Goal: Information Seeking & Learning: Check status

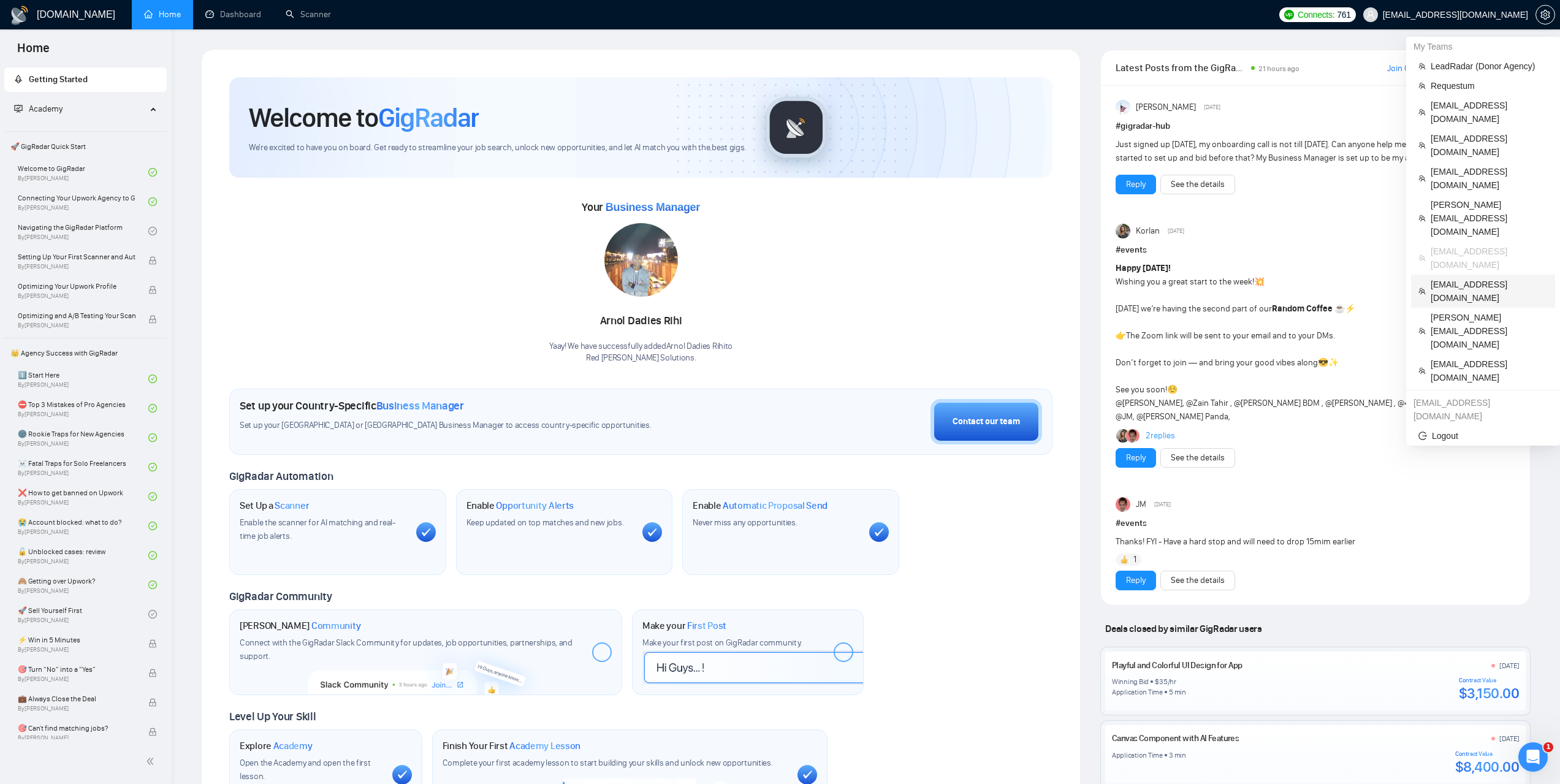
click at [1459, 278] on span "identixweb@gmail.com" at bounding box center [1489, 291] width 117 height 27
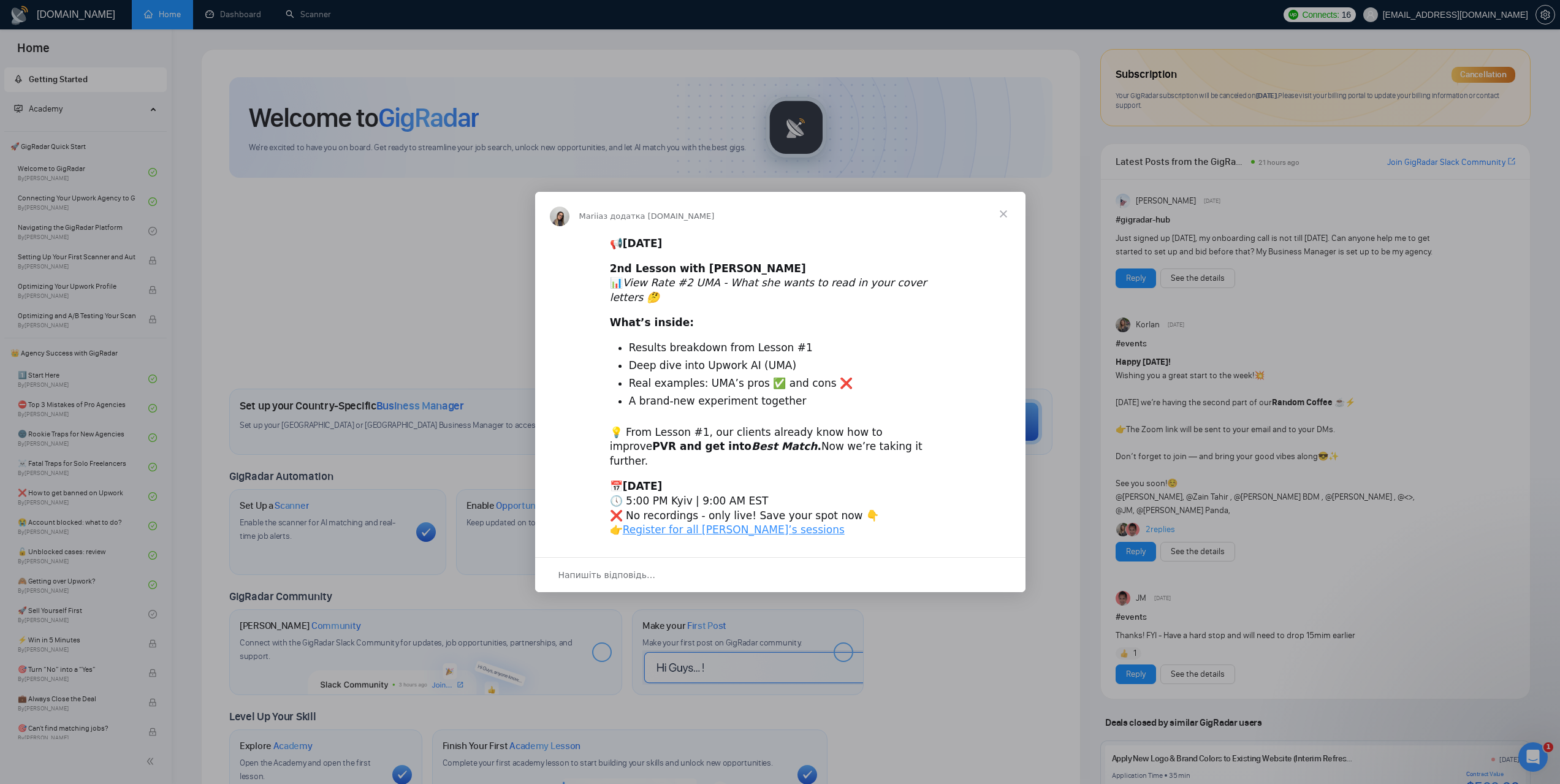
click at [1011, 228] on span "Закрити" at bounding box center [1003, 214] width 44 height 44
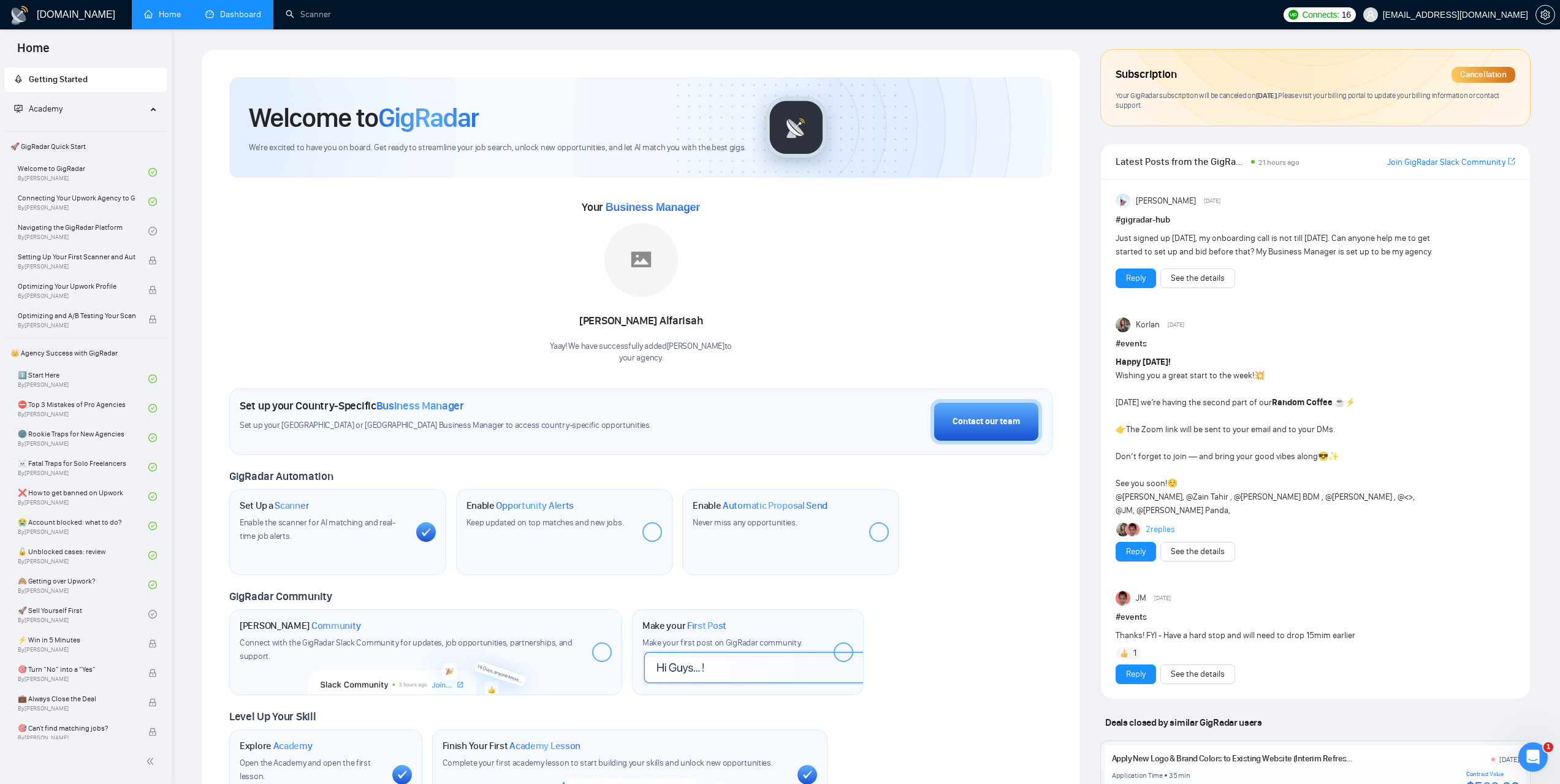
click at [239, 20] on link "Dashboard" at bounding box center [233, 14] width 56 height 11
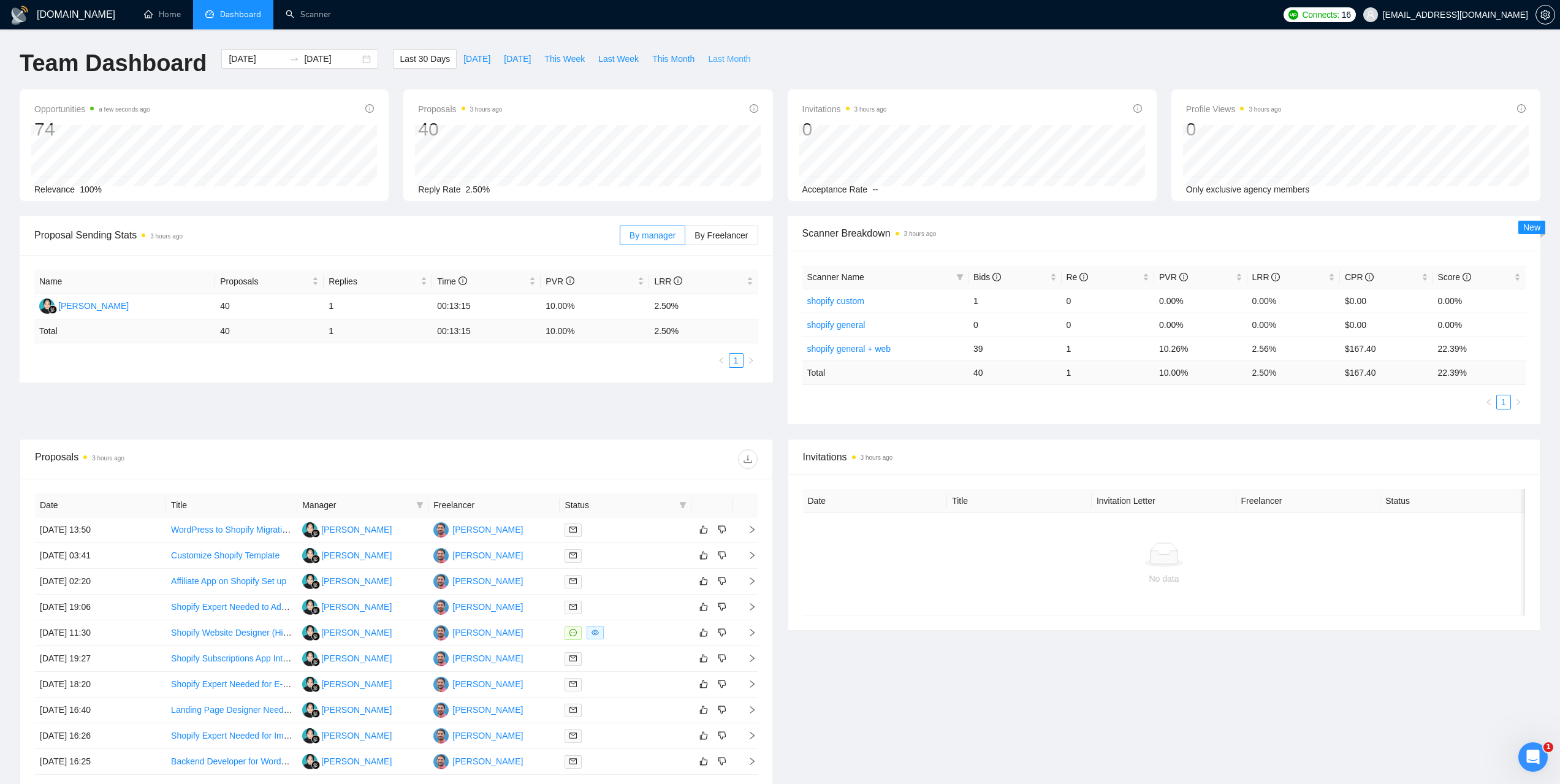
click at [726, 59] on span "Last Month" at bounding box center [729, 59] width 42 height 14
type input "2025-08-01"
type input "2025-08-31"
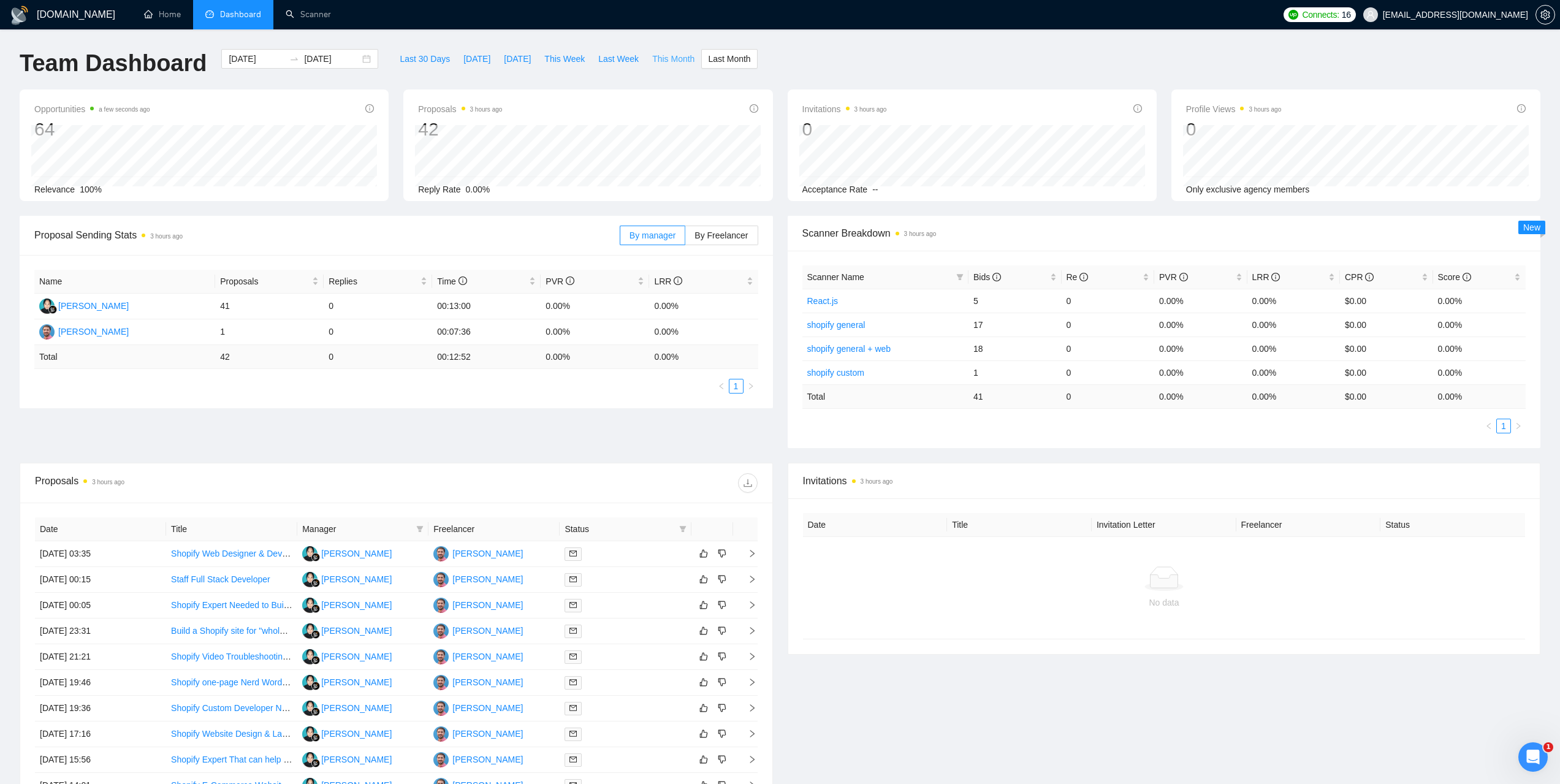
click at [663, 59] on span "This Month" at bounding box center [673, 59] width 42 height 14
type input "2025-09-01"
type input "2025-09-30"
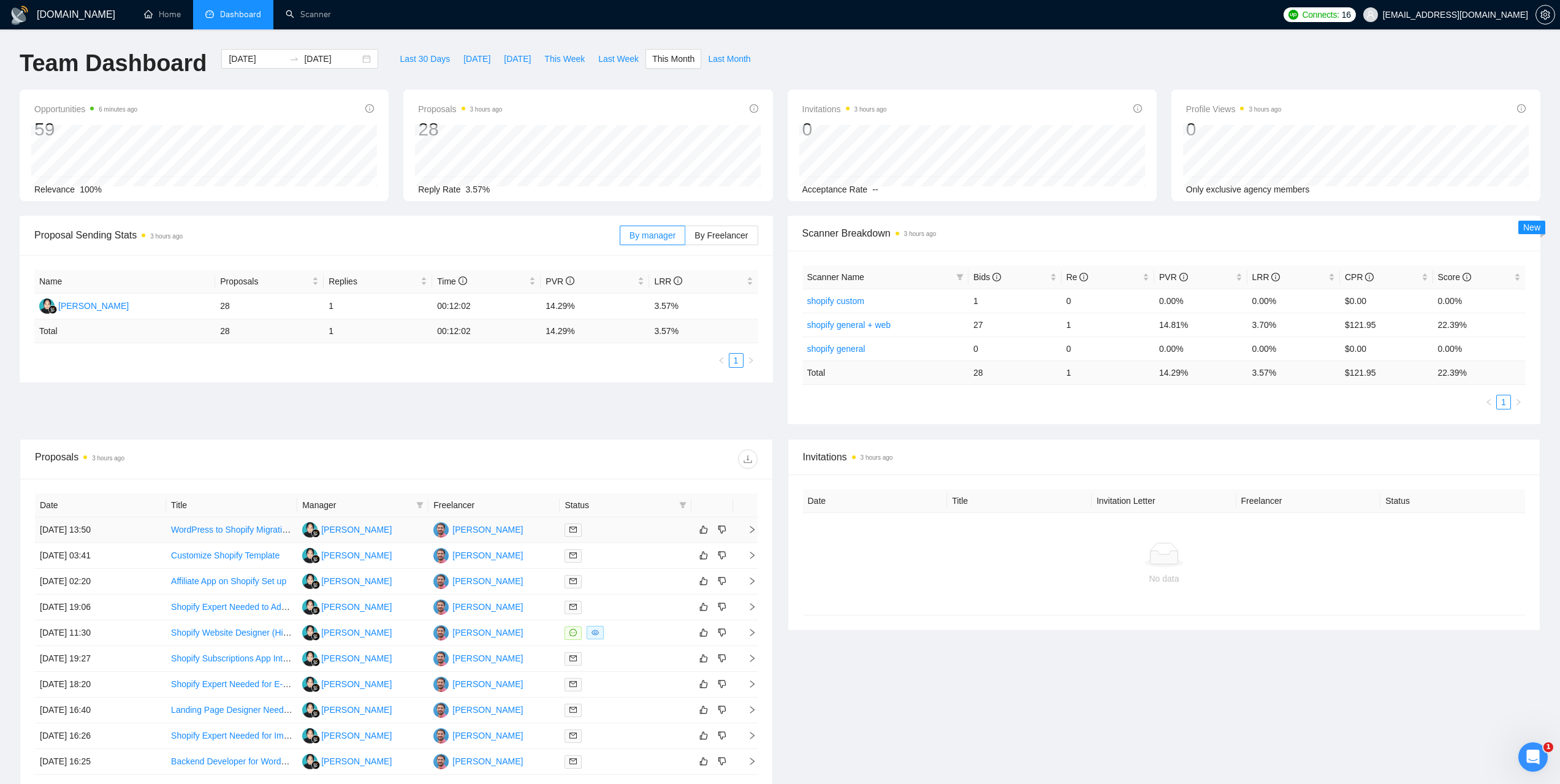
click at [80, 527] on td "10 Sep, 2025 13:50" at bounding box center [101, 530] width 131 height 26
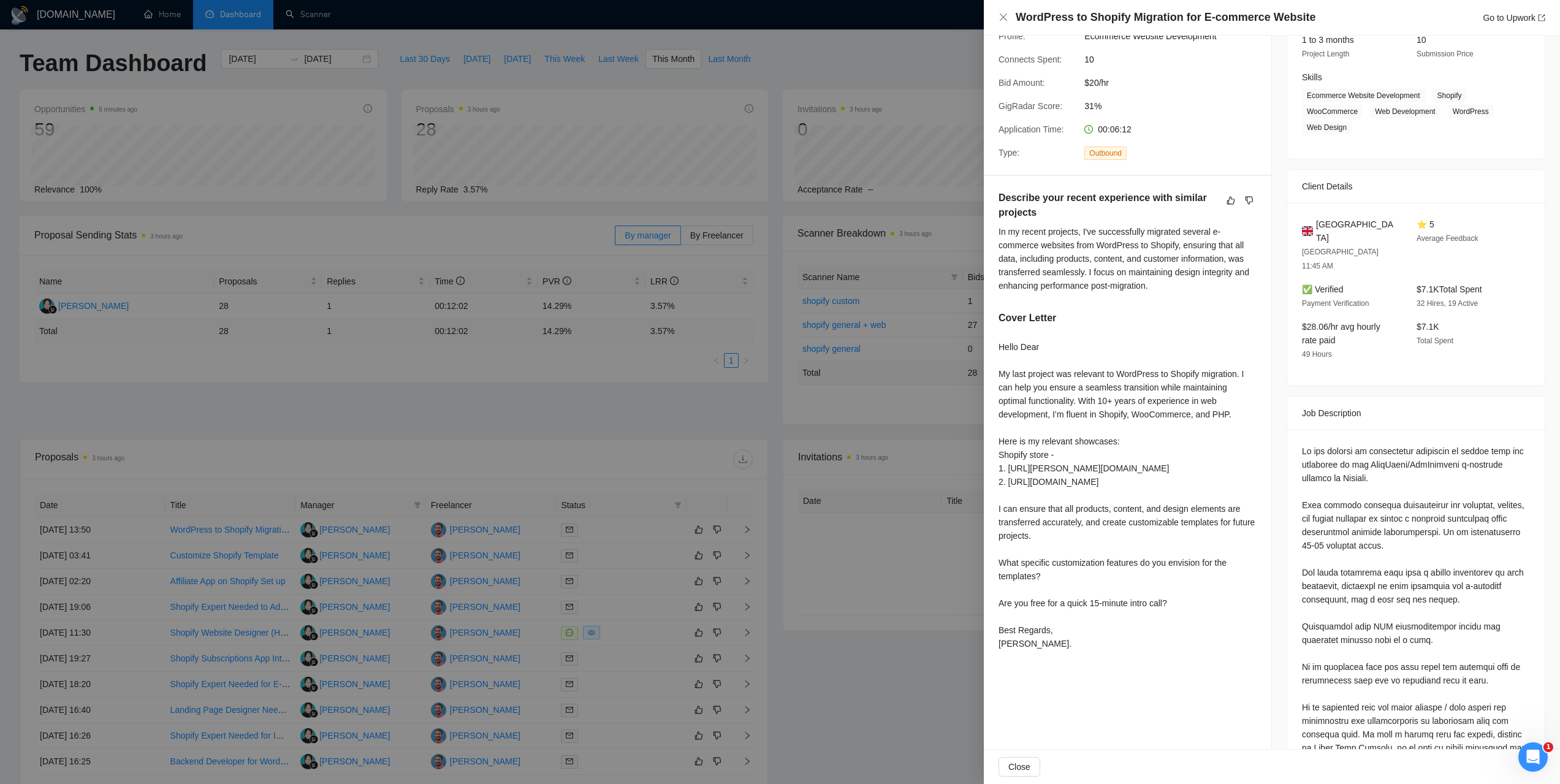
scroll to position [184, 0]
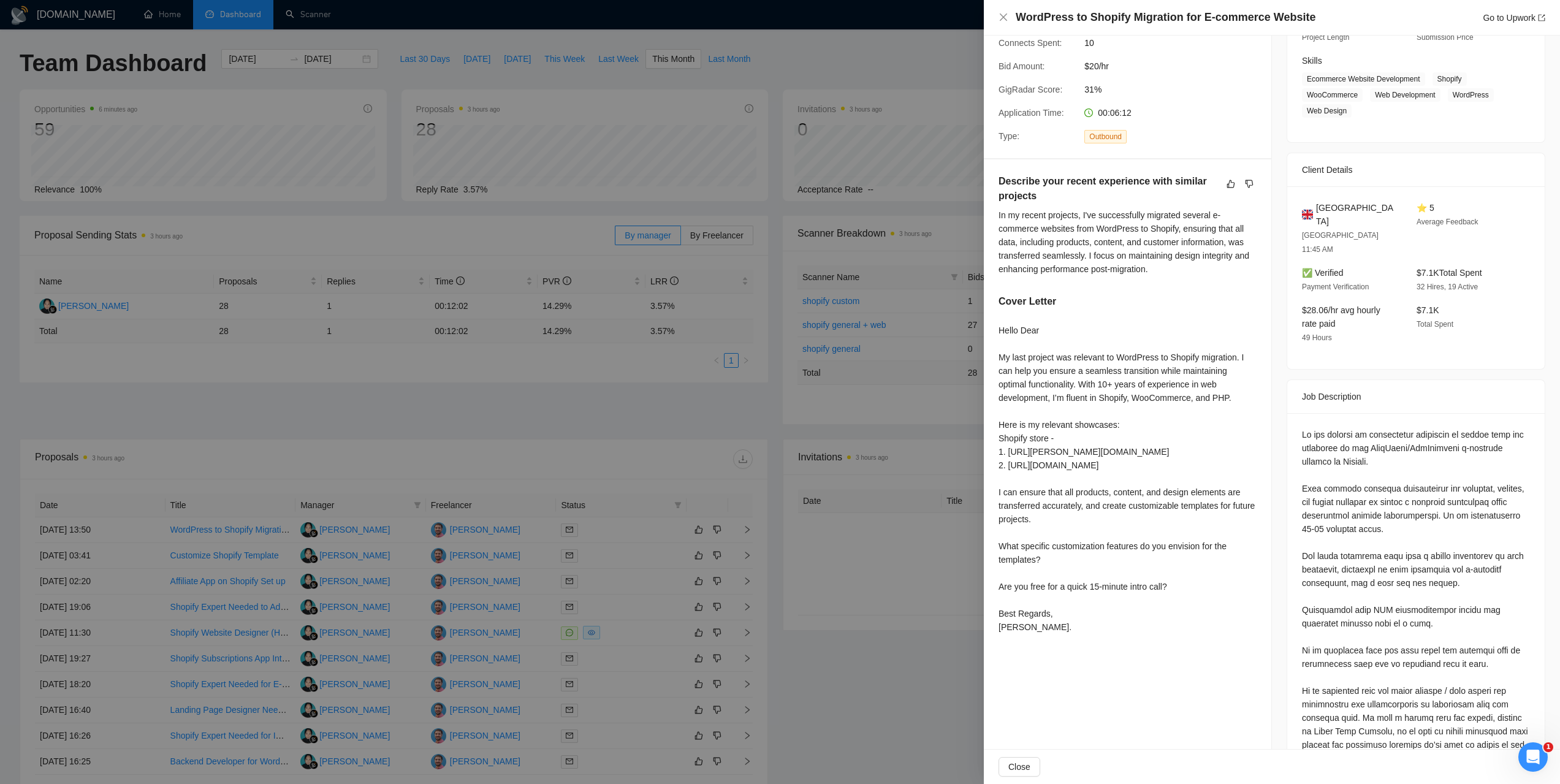
click at [501, 451] on div at bounding box center [780, 392] width 1560 height 784
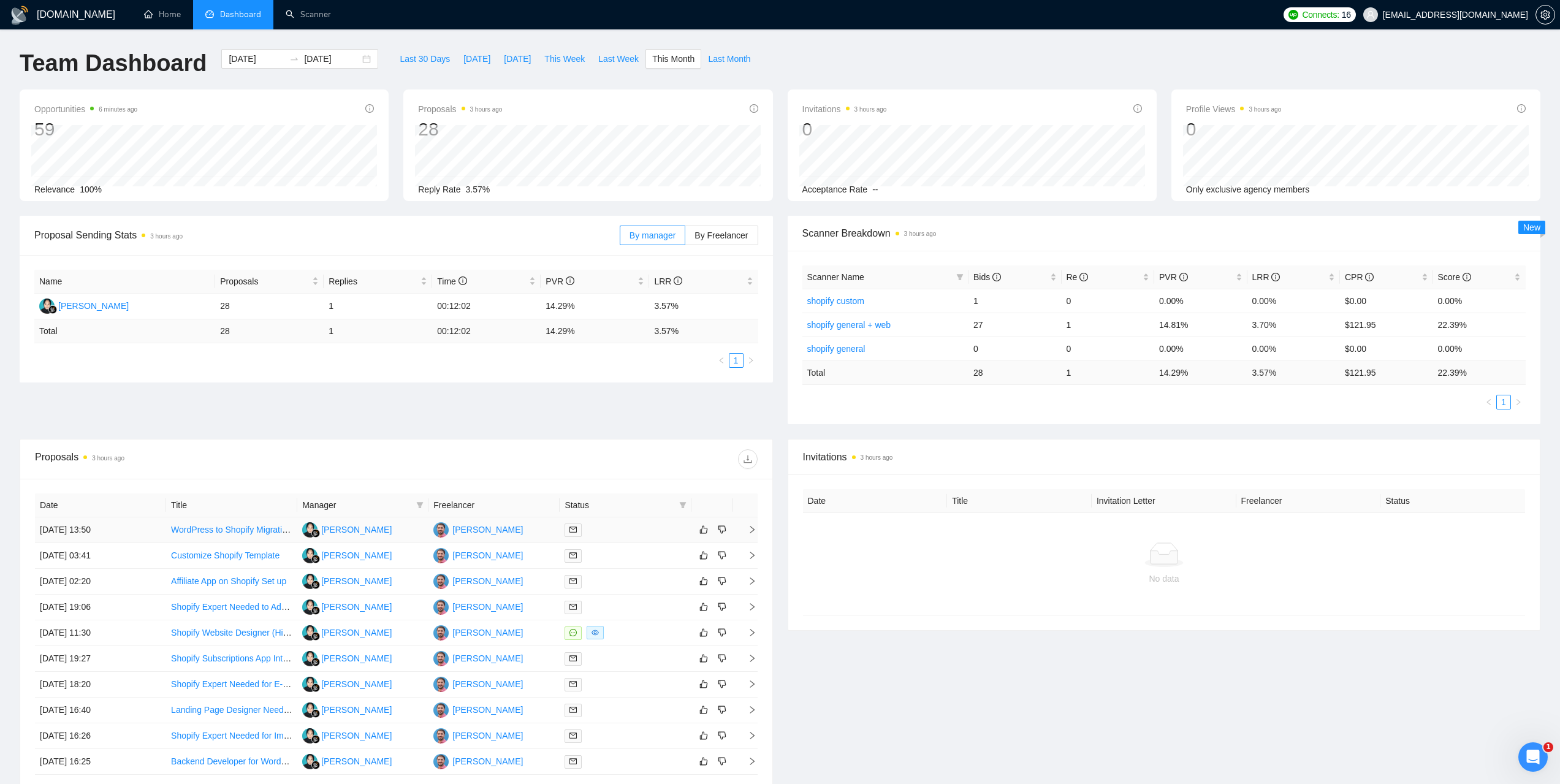
click at [89, 534] on td "10 Sep, 2025 13:50" at bounding box center [101, 530] width 131 height 26
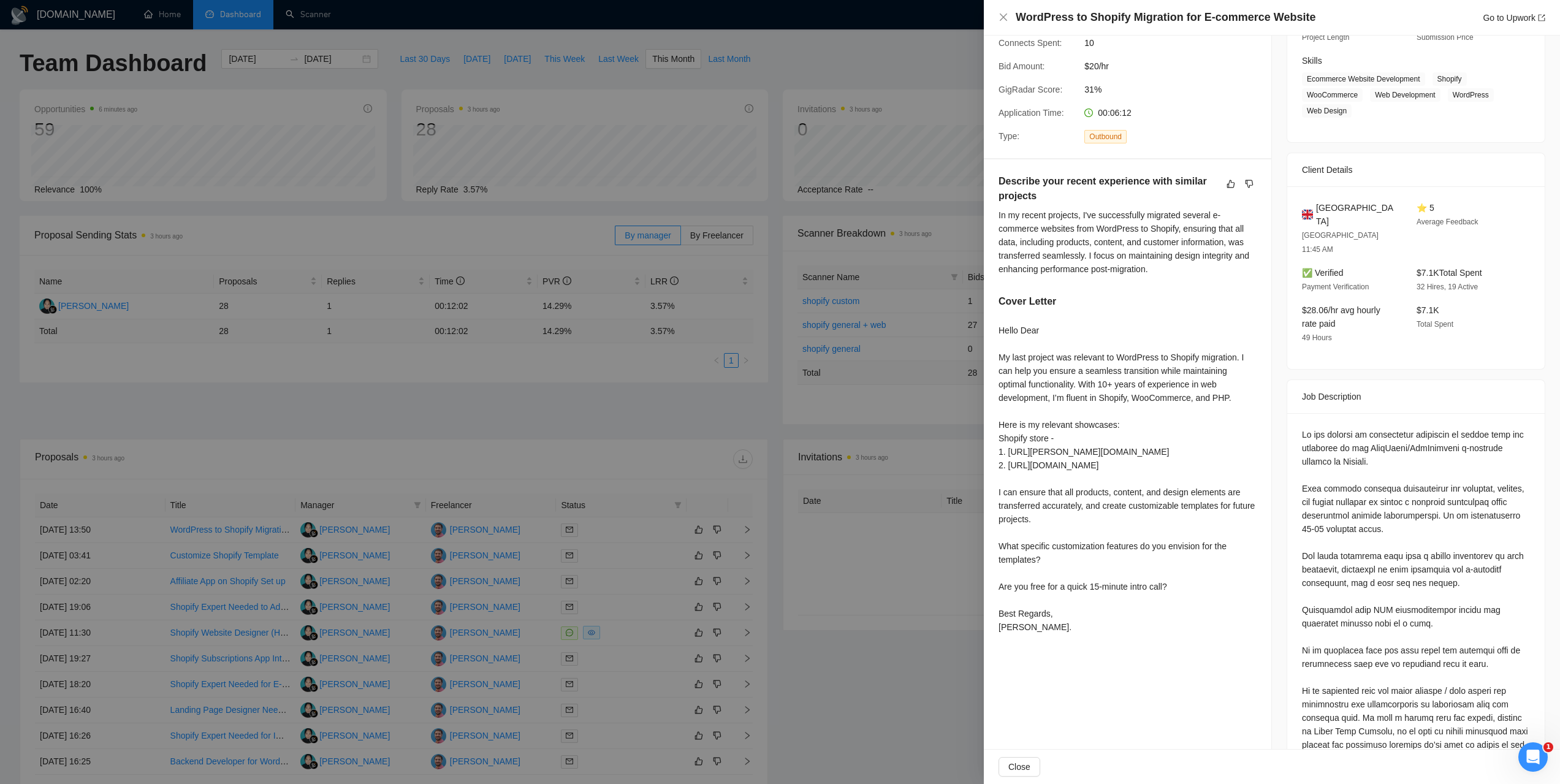
click at [83, 558] on div at bounding box center [780, 392] width 1560 height 784
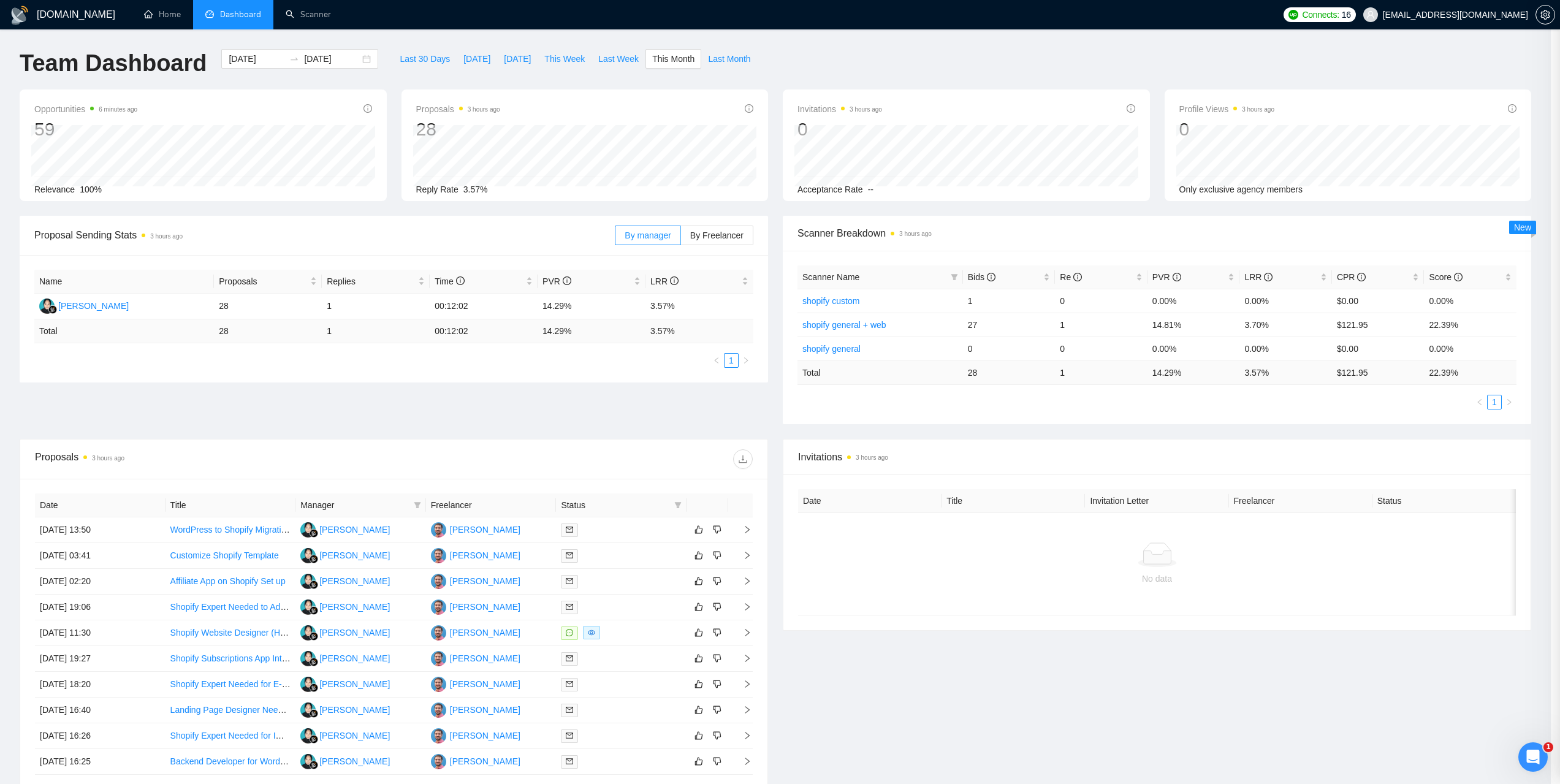
click at [83, 558] on div at bounding box center [780, 392] width 1560 height 784
click at [83, 558] on td "10 Sep, 2025 03:41" at bounding box center [101, 556] width 131 height 26
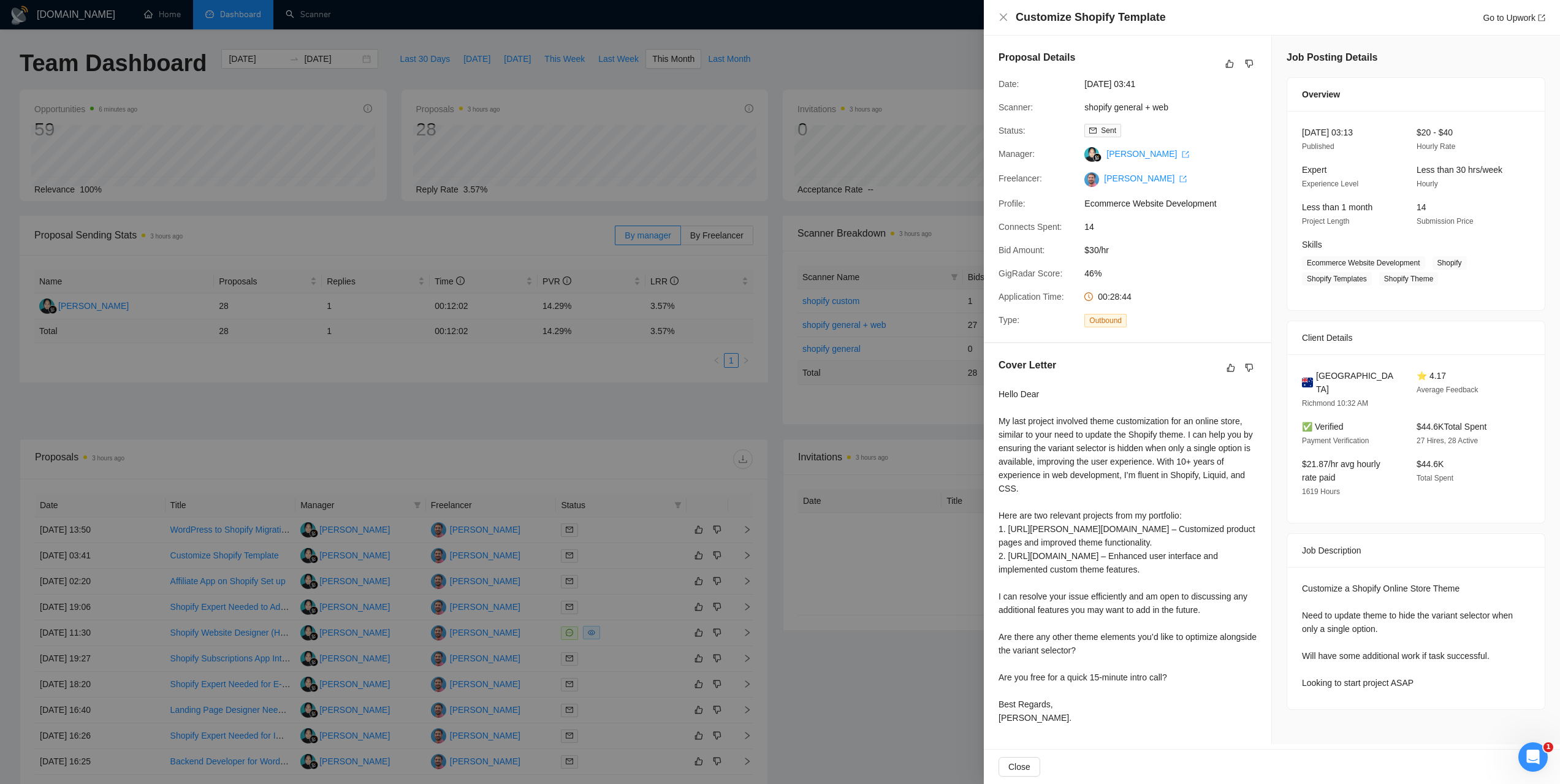
click at [1183, 384] on div "Cover Letter Hello Dear My last project involved theme customization for an onl…" at bounding box center [1127, 544] width 287 height 401
click at [774, 162] on div at bounding box center [780, 392] width 1560 height 784
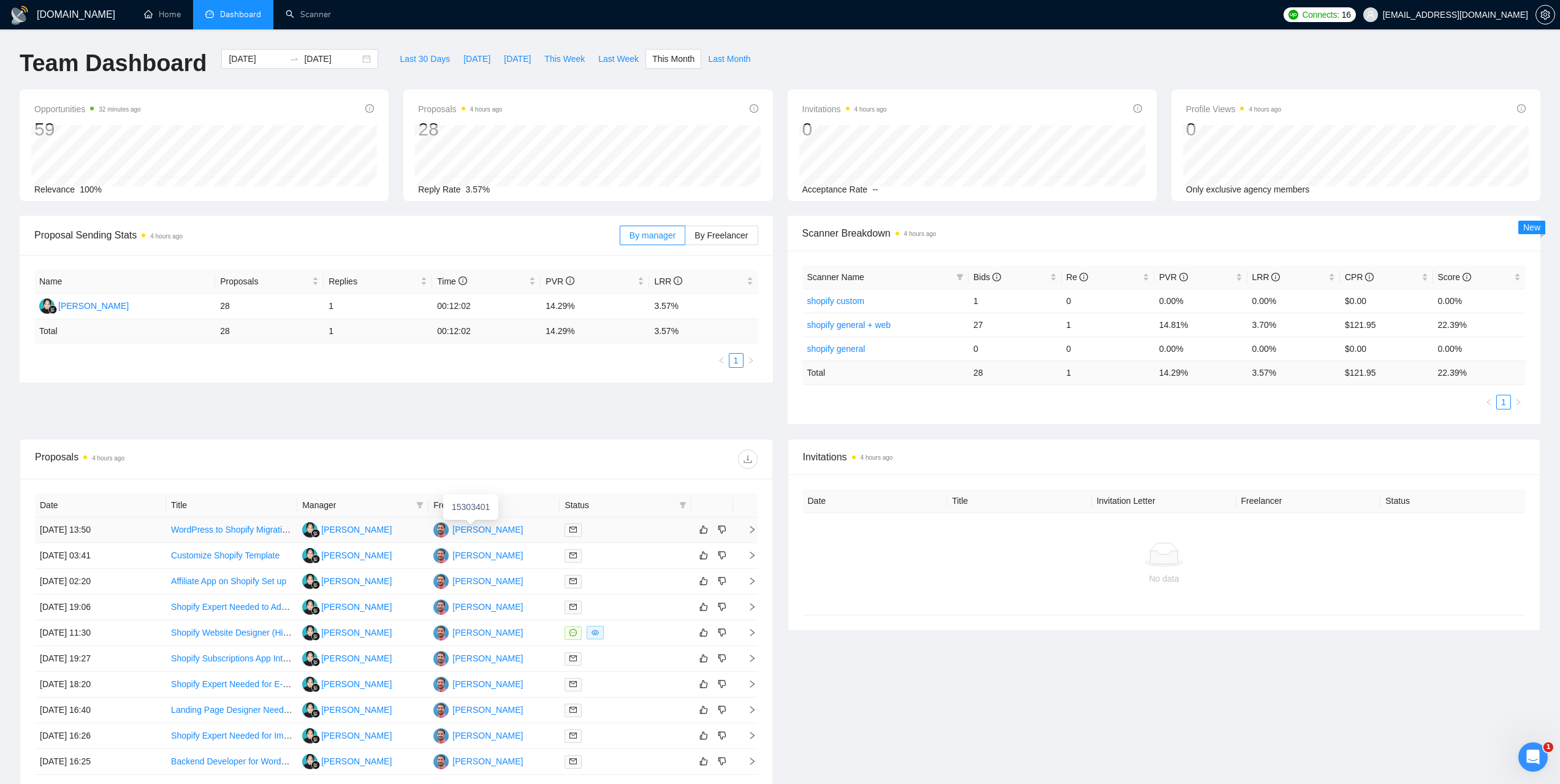
click at [477, 530] on div "Priyank Savani" at bounding box center [488, 530] width 71 height 14
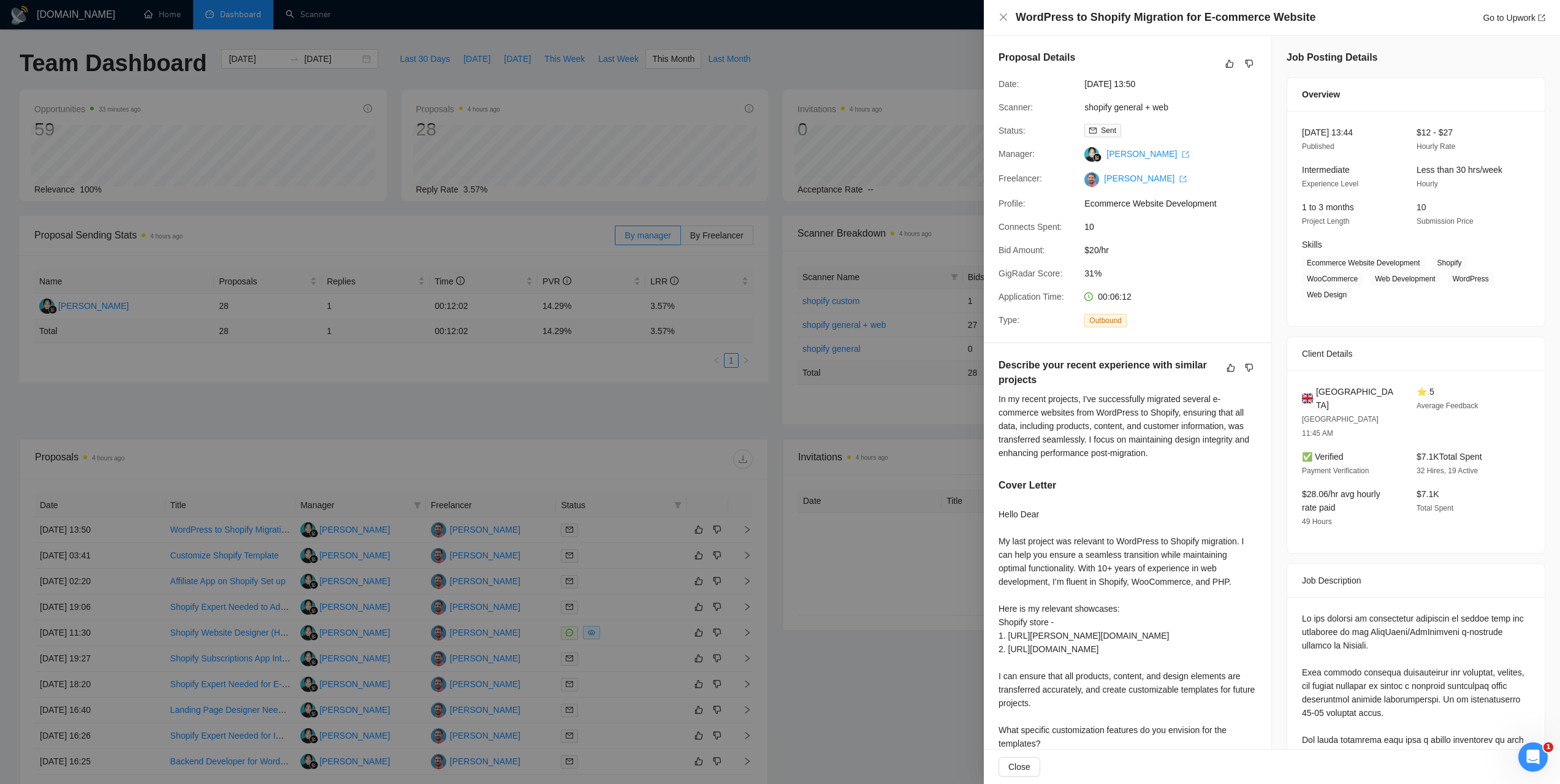
click at [813, 73] on div at bounding box center [780, 392] width 1560 height 784
